Goal: Task Accomplishment & Management: Use online tool/utility

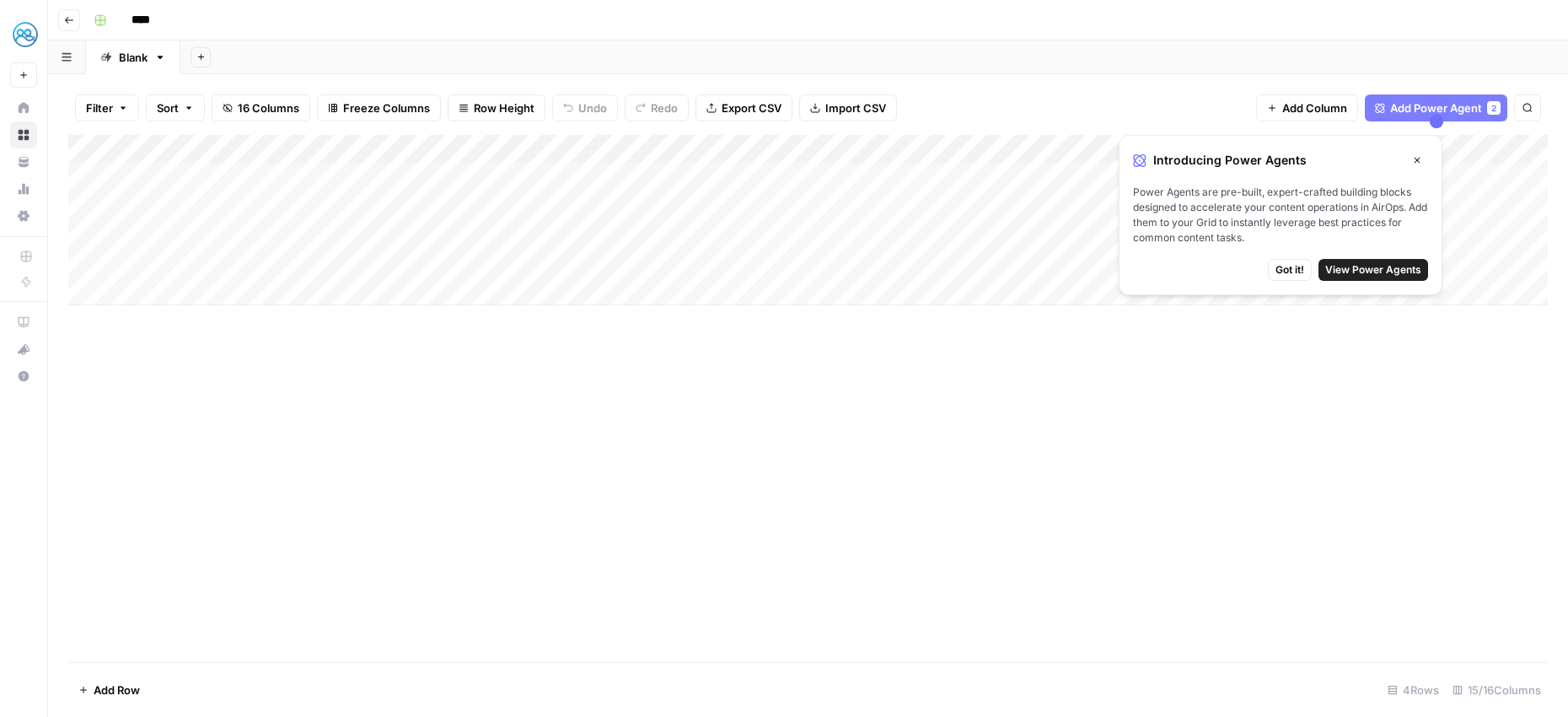
click at [346, 174] on div "Add Column" at bounding box center [808, 220] width 1479 height 170
click at [309, 173] on div "Add Column" at bounding box center [808, 220] width 1479 height 170
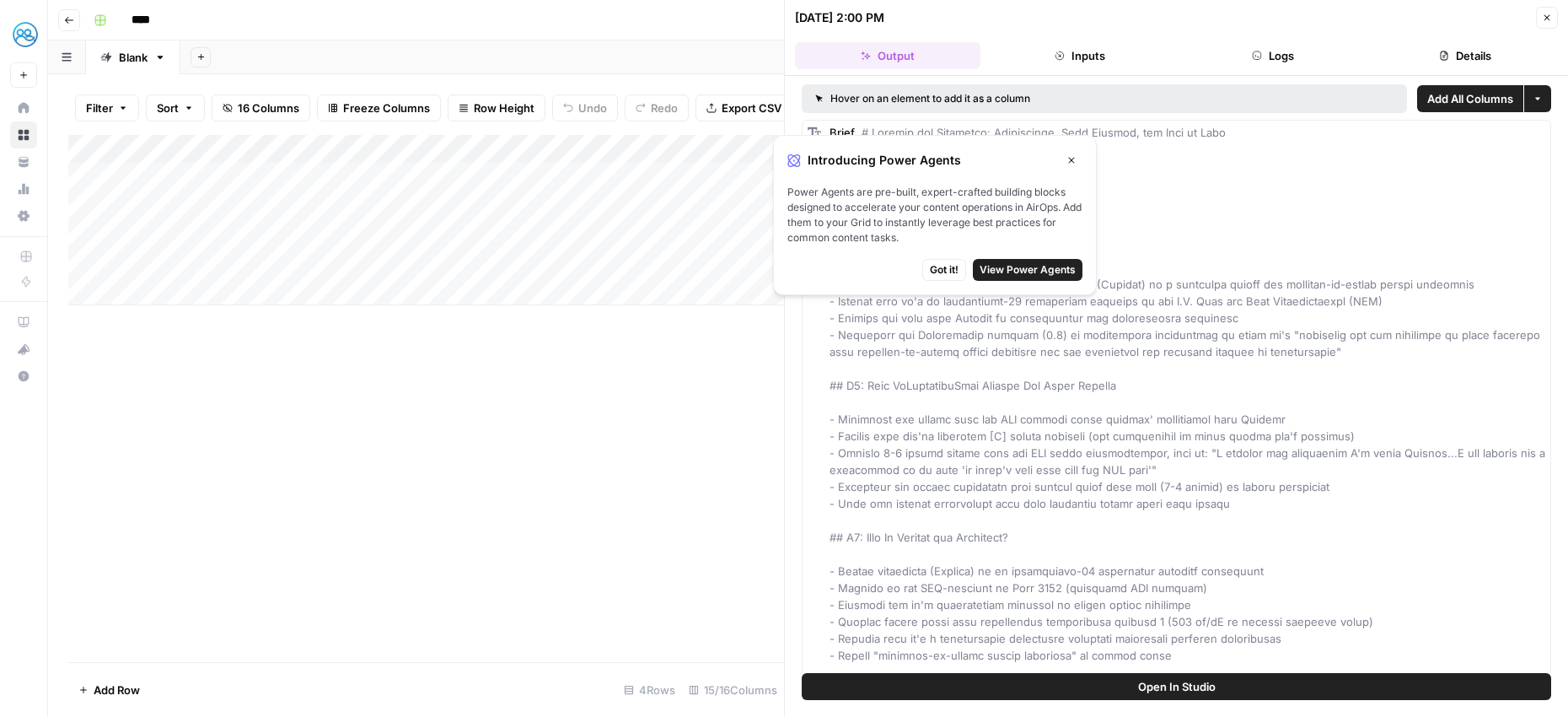
click at [1062, 161] on button "Close" at bounding box center [1071, 160] width 22 height 22
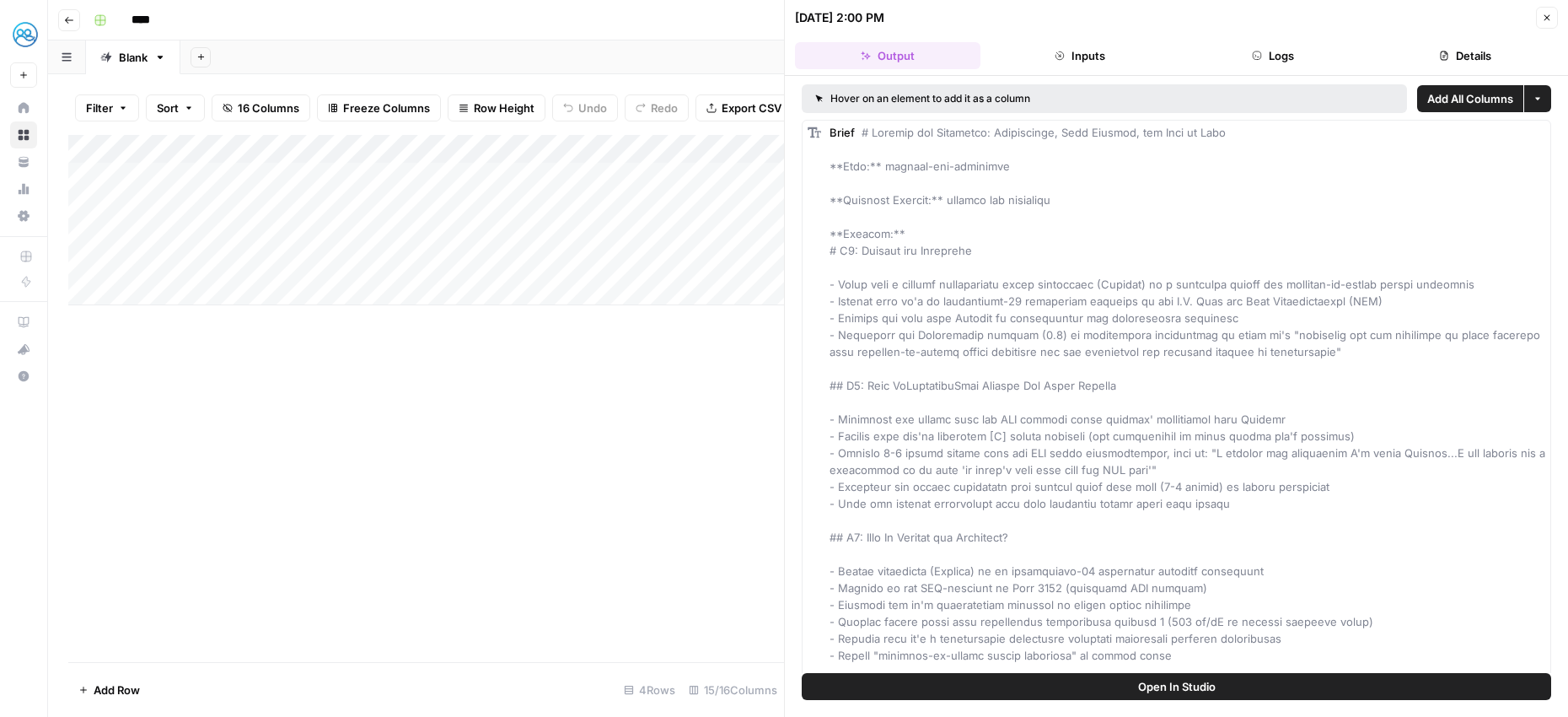
click at [649, 446] on div "Add Column" at bounding box center [427, 398] width 716 height 527
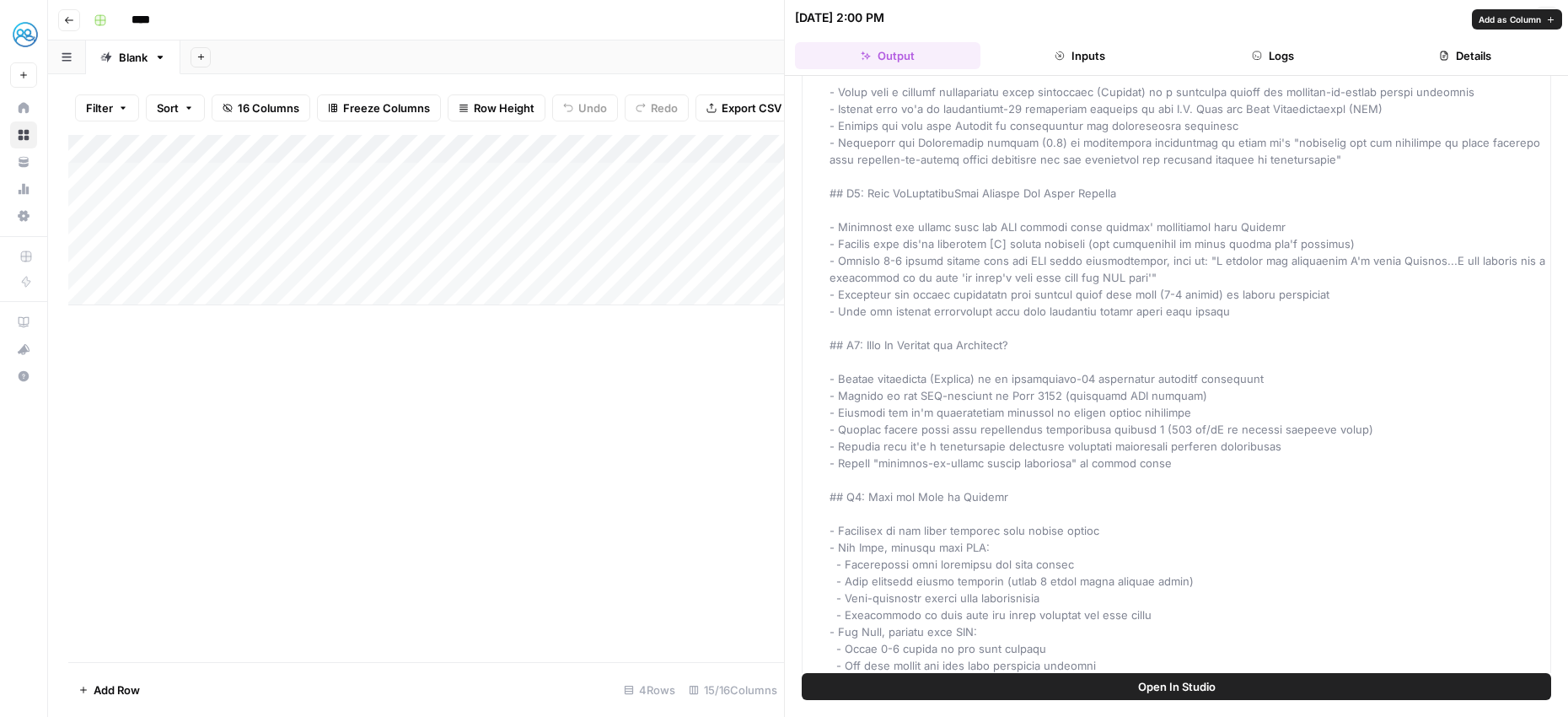
scroll to position [213, 0]
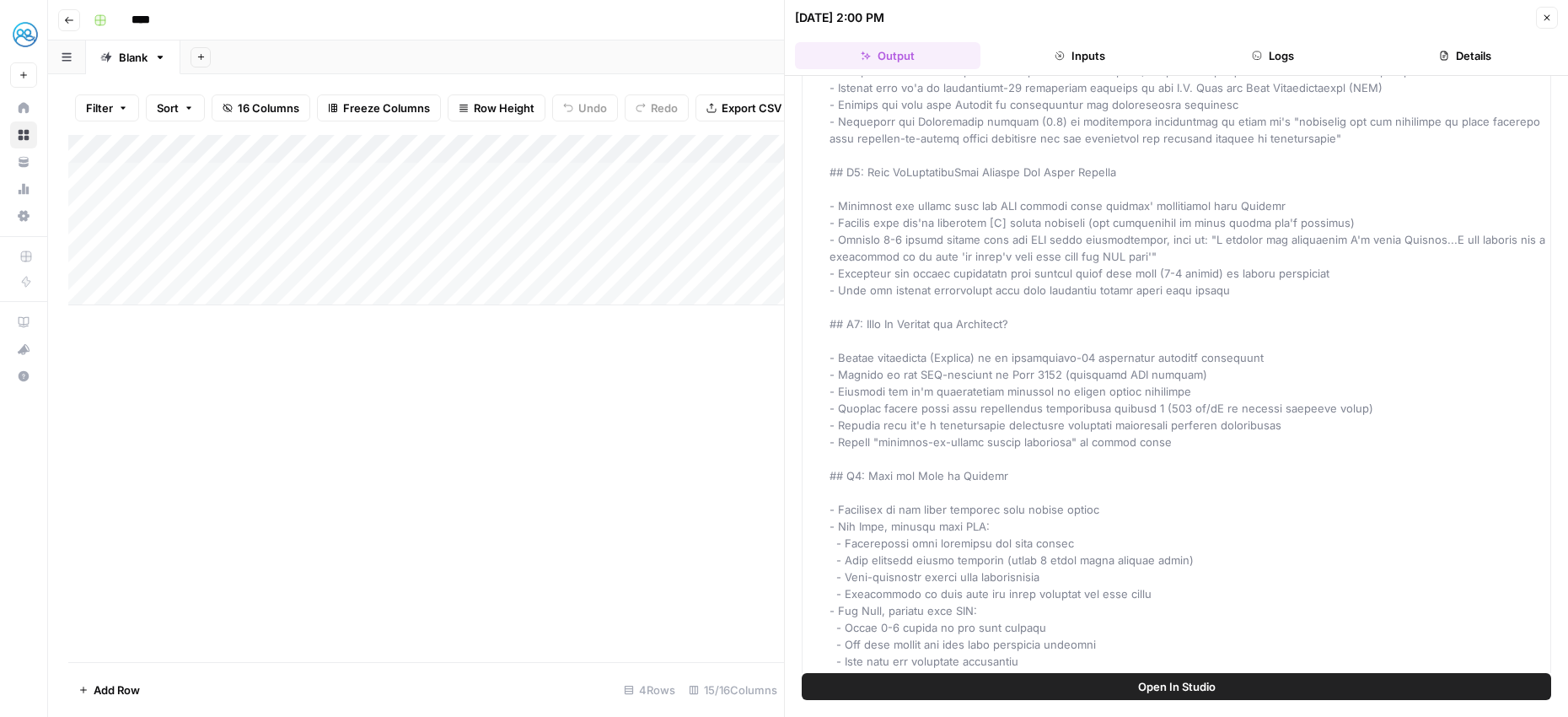
click at [675, 462] on div "Add Column" at bounding box center [427, 398] width 716 height 527
click at [677, 36] on header "Go back ****" at bounding box center [808, 20] width 1520 height 41
click at [691, 69] on div "Add Sheet" at bounding box center [873, 57] width 1387 height 34
click at [384, 188] on div "Add Column" at bounding box center [427, 220] width 716 height 170
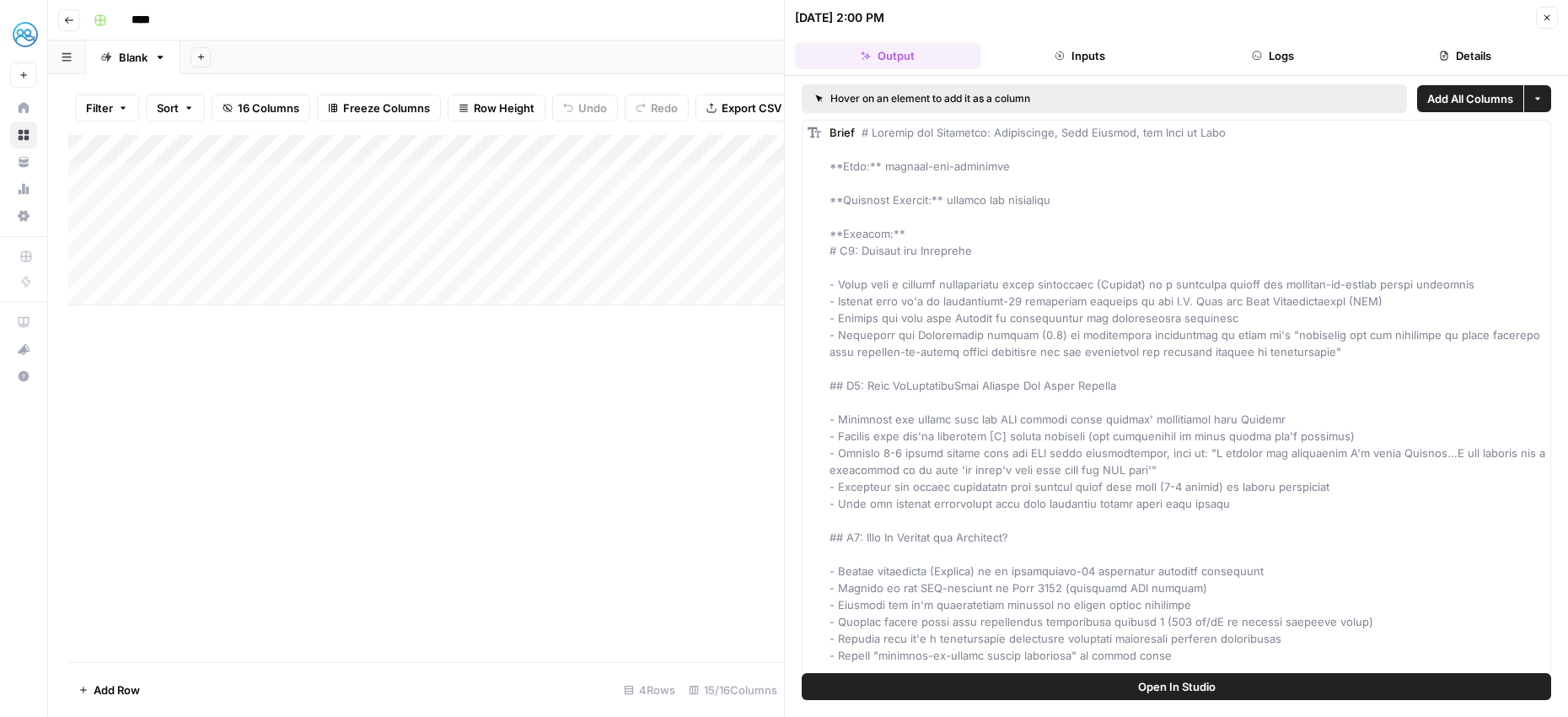
click at [629, 180] on div "Add Column" at bounding box center [427, 220] width 716 height 170
click at [711, 173] on div "Add Column" at bounding box center [427, 220] width 716 height 170
click at [1556, 14] on button "Close" at bounding box center [1547, 17] width 22 height 22
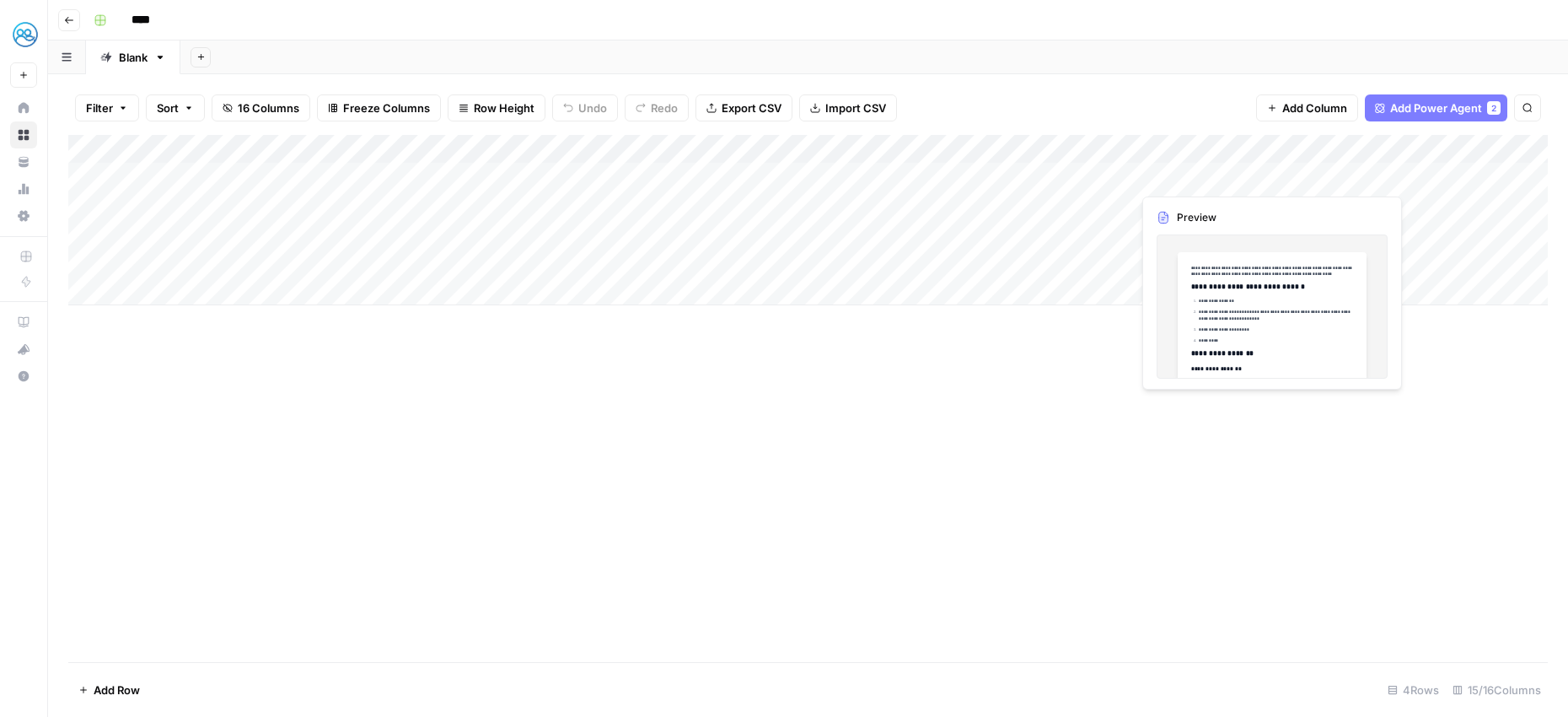
click at [1230, 178] on div "Add Column" at bounding box center [808, 220] width 1479 height 170
click at [1177, 203] on div "Add Column" at bounding box center [808, 220] width 1479 height 170
